Goal: Check status: Check status

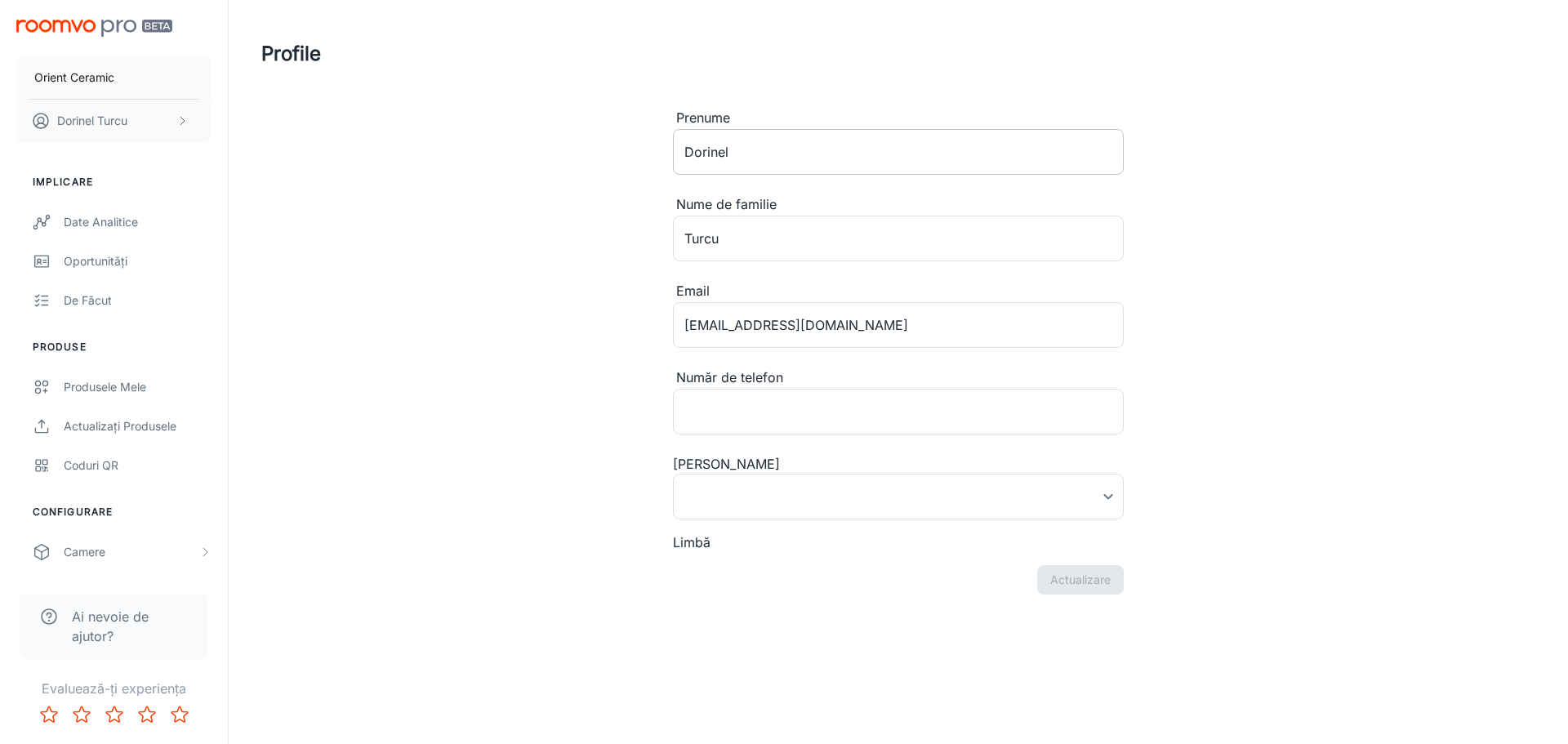
type input "[GEOGRAPHIC_DATA]"
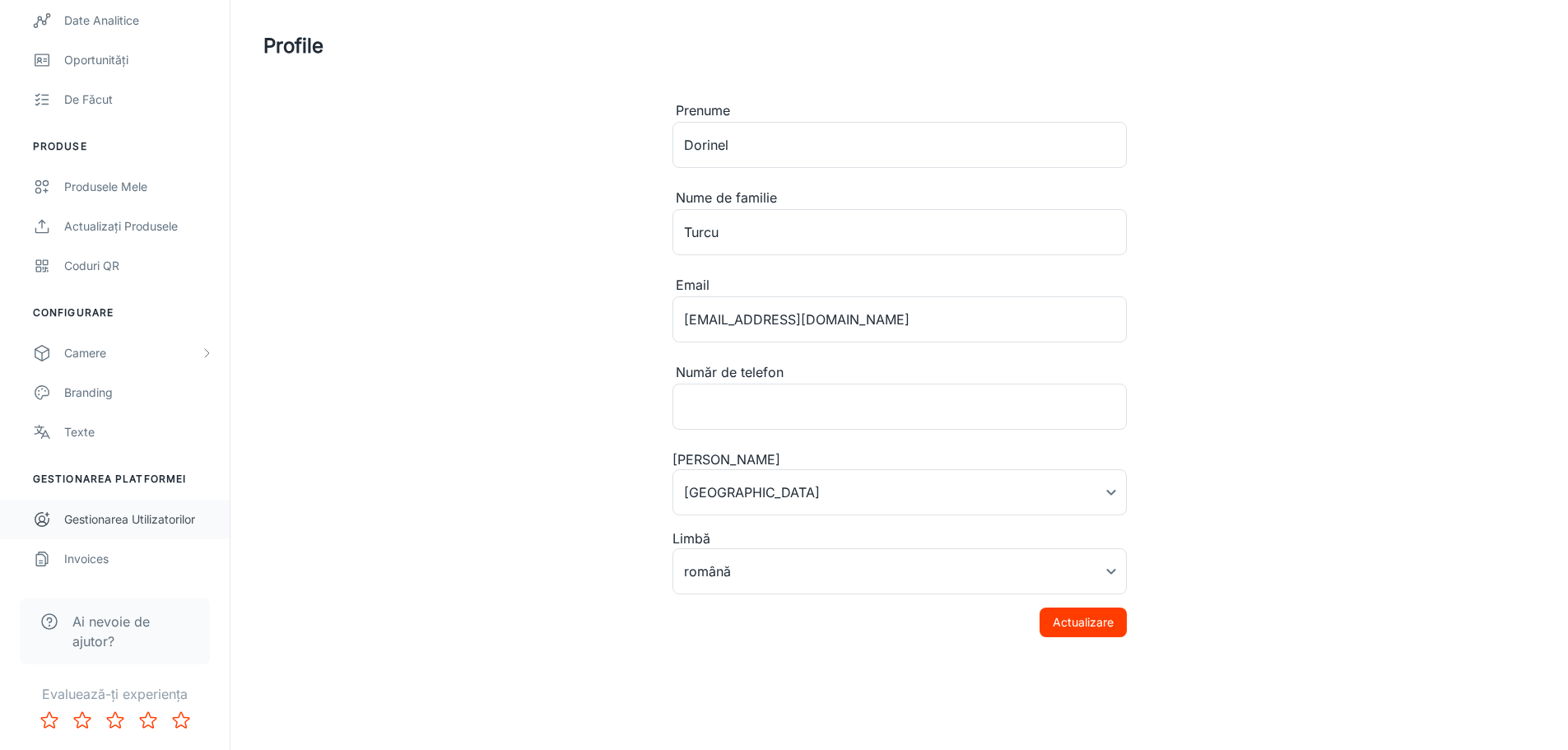
scroll to position [14, 0]
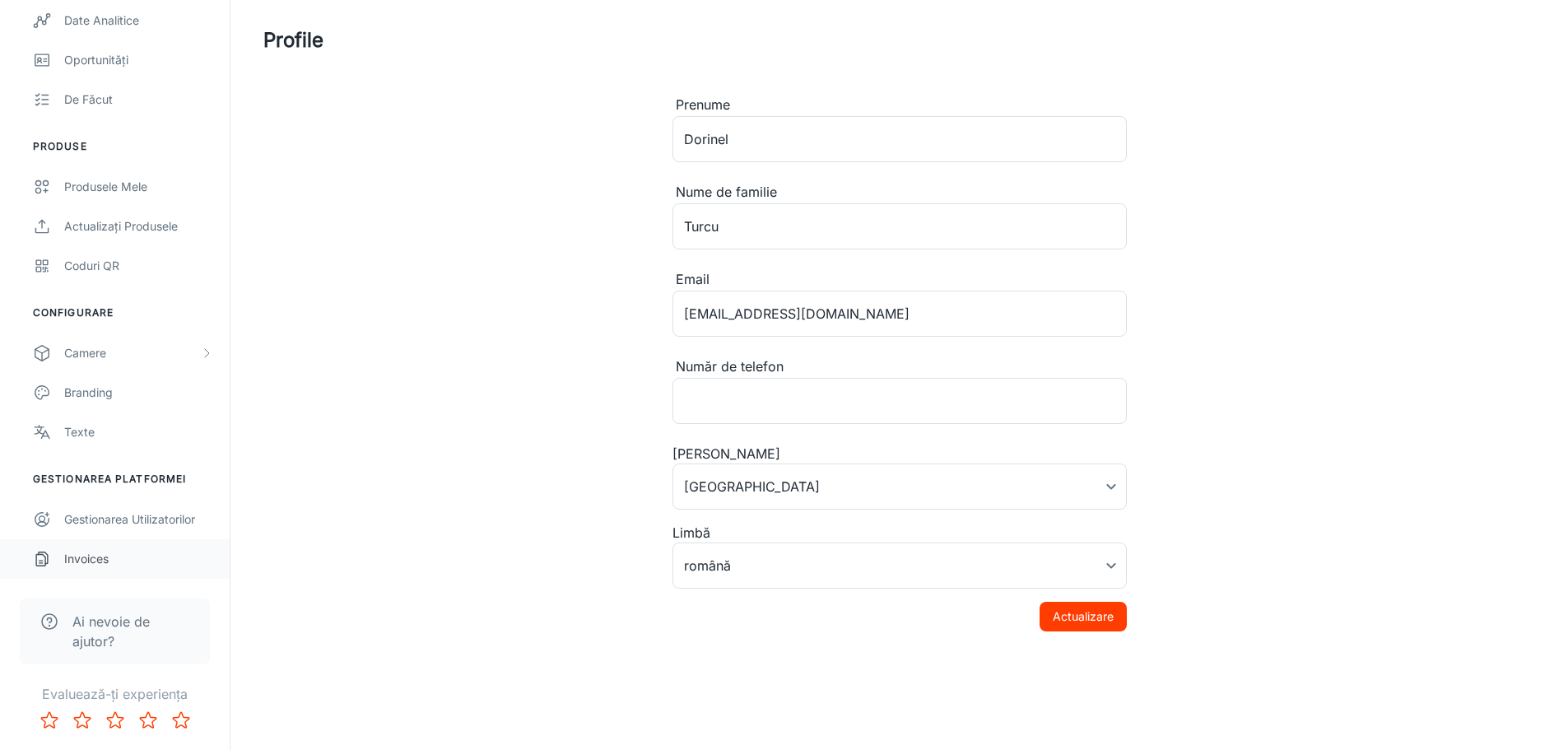
click at [103, 570] on link "Invoices" at bounding box center [114, 559] width 229 height 40
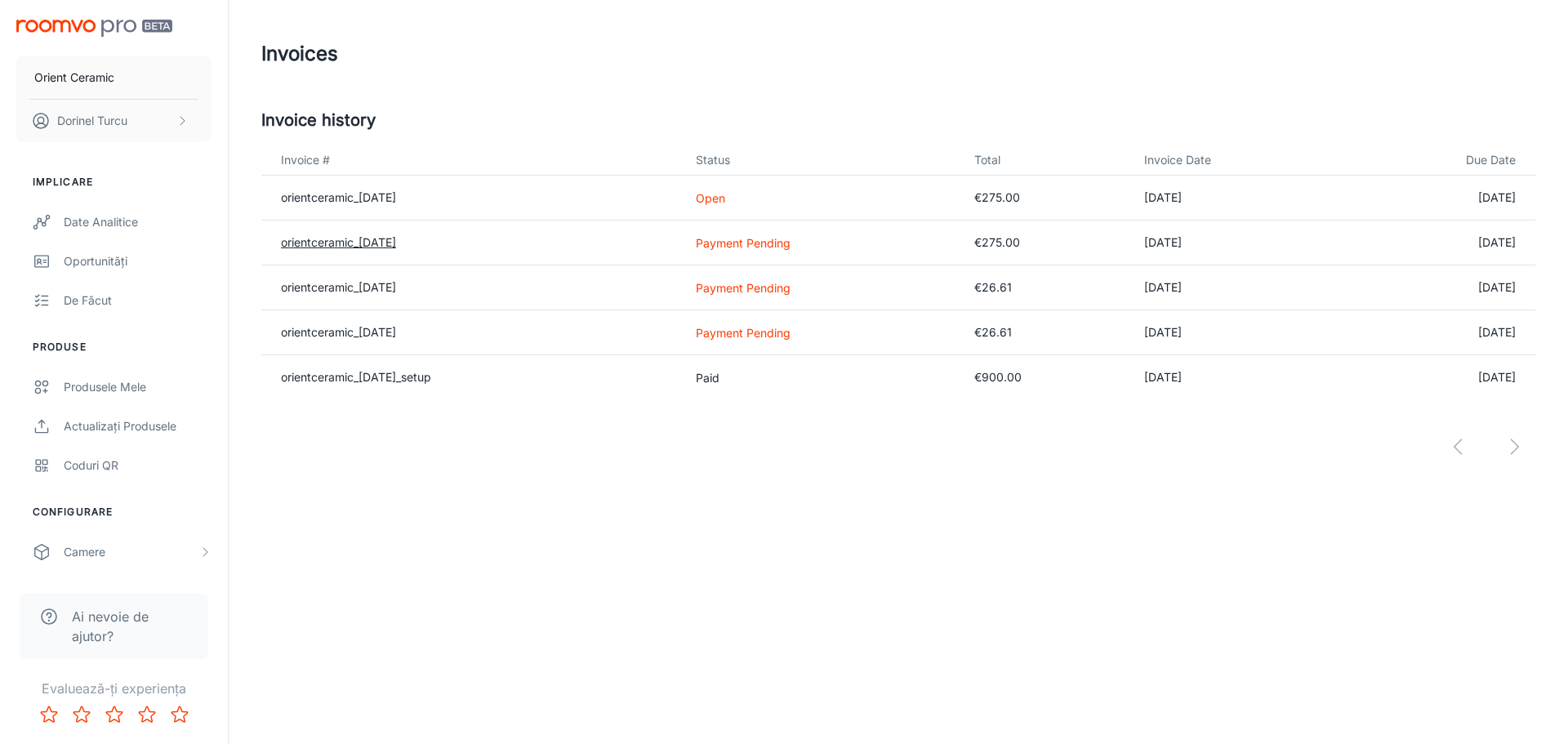
click at [331, 246] on link "orientceramic_[DATE]" at bounding box center [338, 241] width 115 height 14
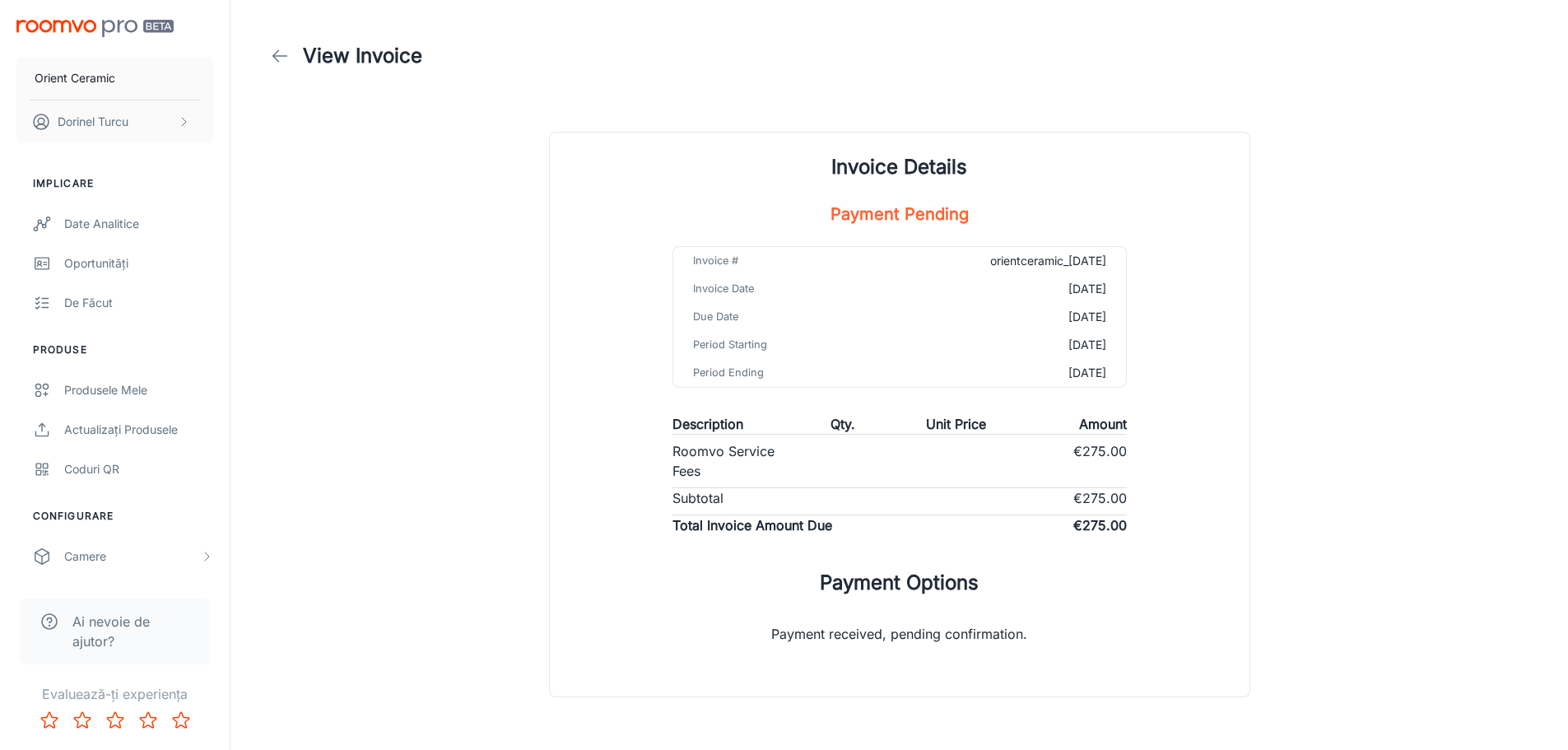
click at [953, 639] on p "Payment received, pending confirmation." at bounding box center [899, 627] width 309 height 60
click at [269, 59] on link at bounding box center [280, 56] width 33 height 33
